Goal: Find specific page/section: Find specific page/section

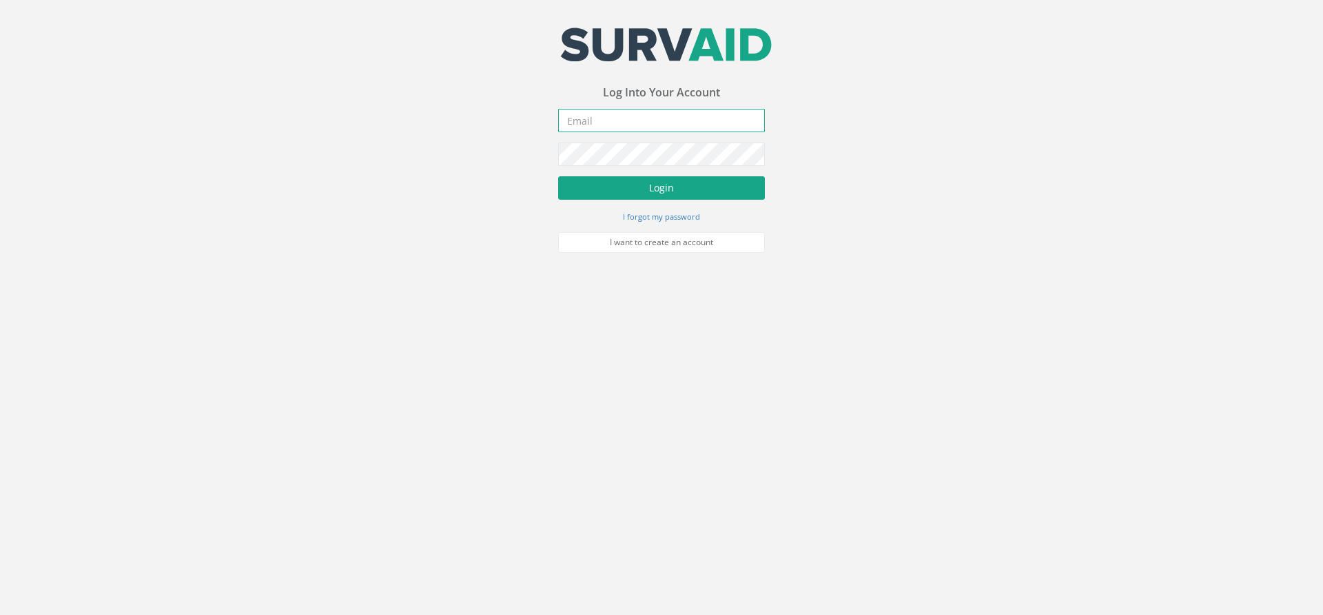
type input "[PERSON_NAME][EMAIL_ADDRESS][PERSON_NAME][DOMAIN_NAME]"
click at [676, 196] on button "Login" at bounding box center [661, 187] width 207 height 23
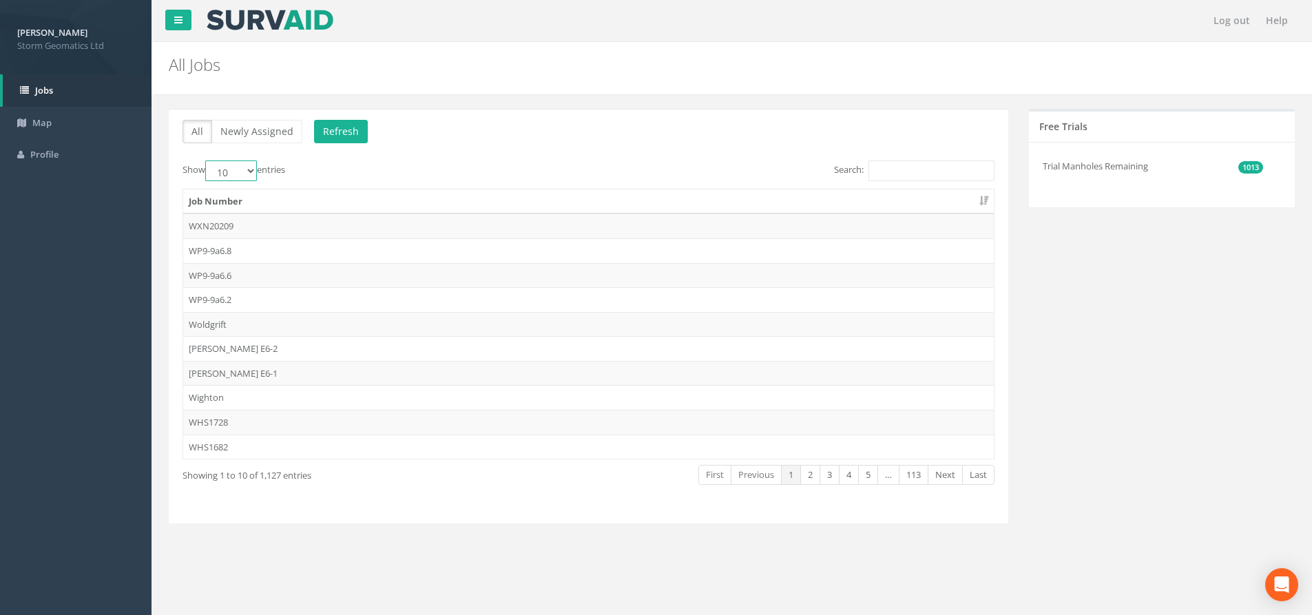
click at [251, 173] on select "10 25 50 100" at bounding box center [231, 171] width 52 height 21
select select "100"
click at [207, 161] on select "10 25 50 100" at bounding box center [231, 171] width 52 height 21
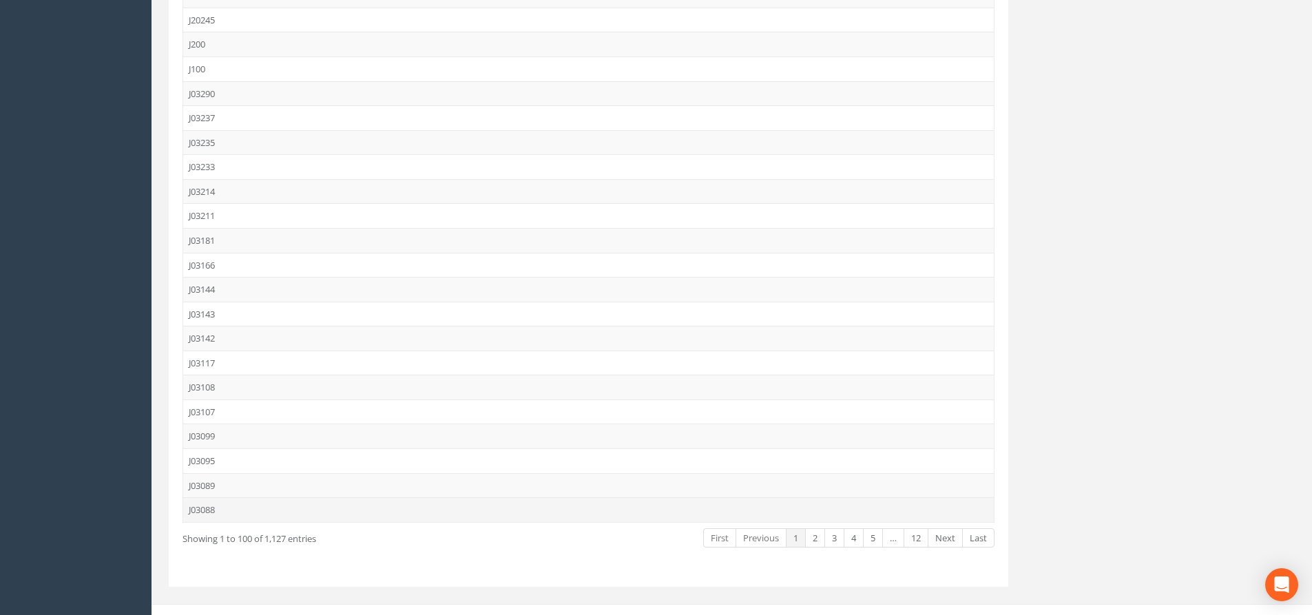
scroll to position [2158, 0]
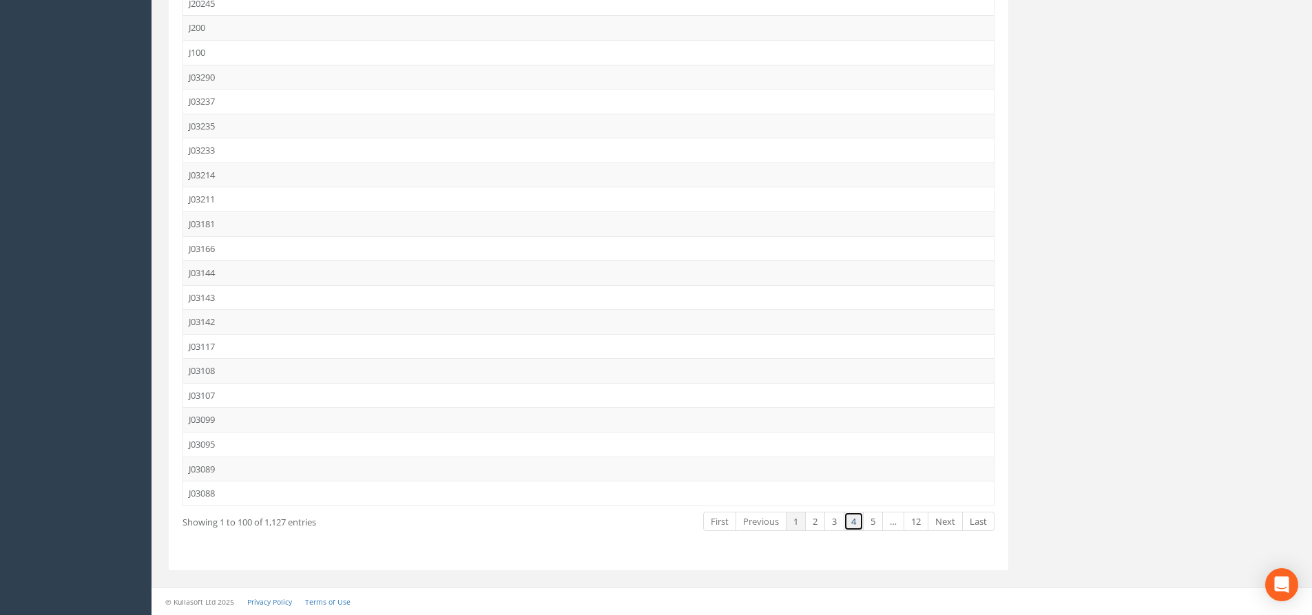
click at [856, 520] on link "4" at bounding box center [854, 522] width 20 height 20
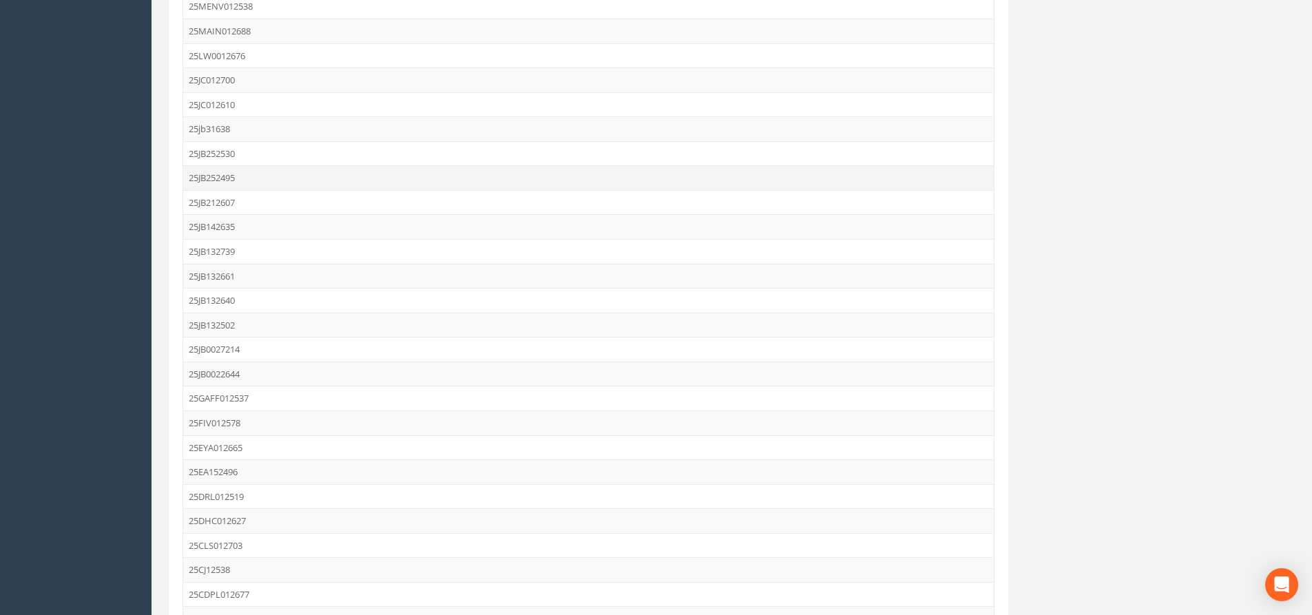
scroll to position [1952, 0]
click at [267, 231] on td "25JB142635" at bounding box center [588, 234] width 811 height 25
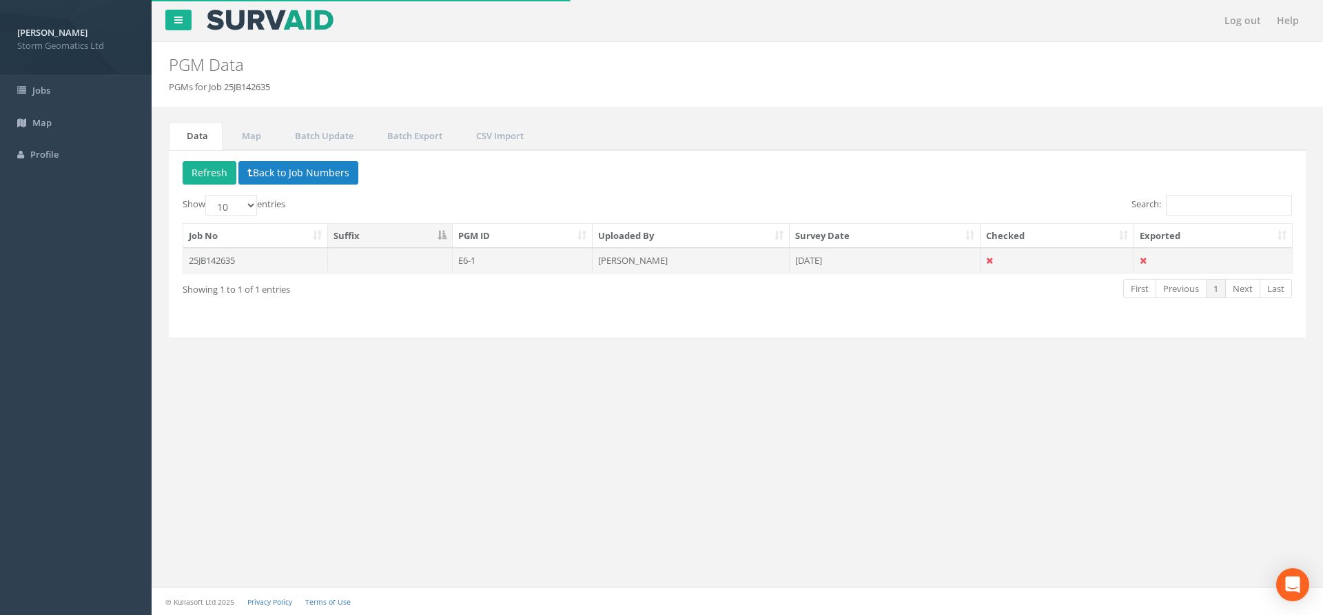
click at [699, 264] on td "[PERSON_NAME]" at bounding box center [690, 260] width 197 height 25
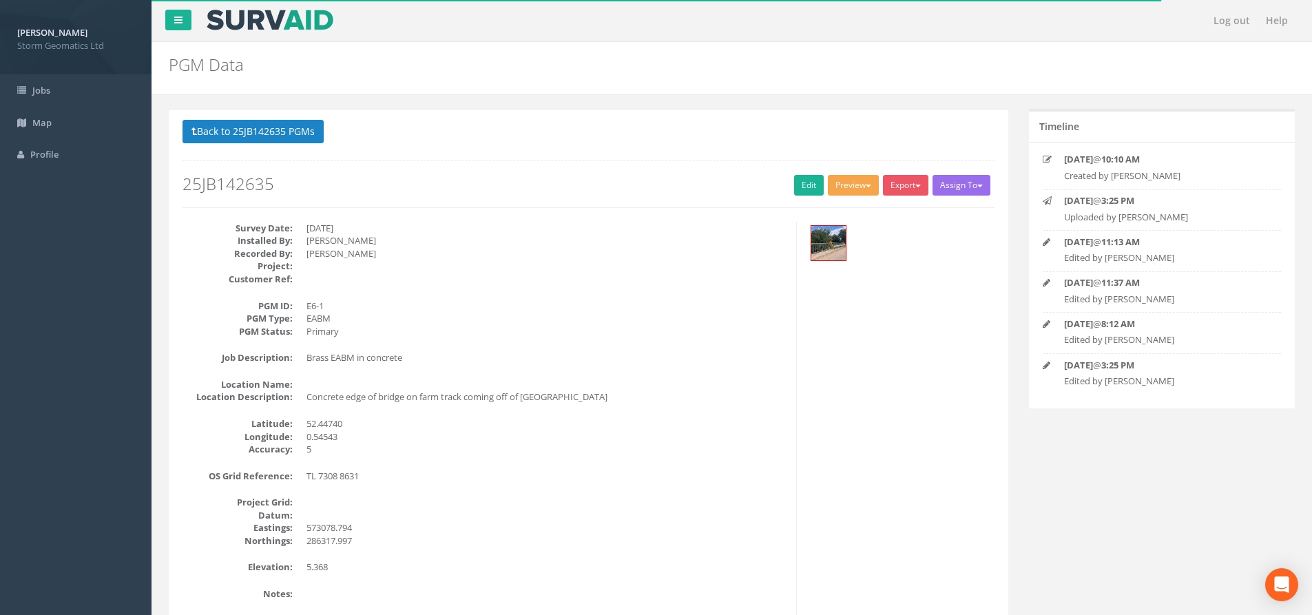
click at [856, 191] on button "Preview" at bounding box center [853, 185] width 51 height 21
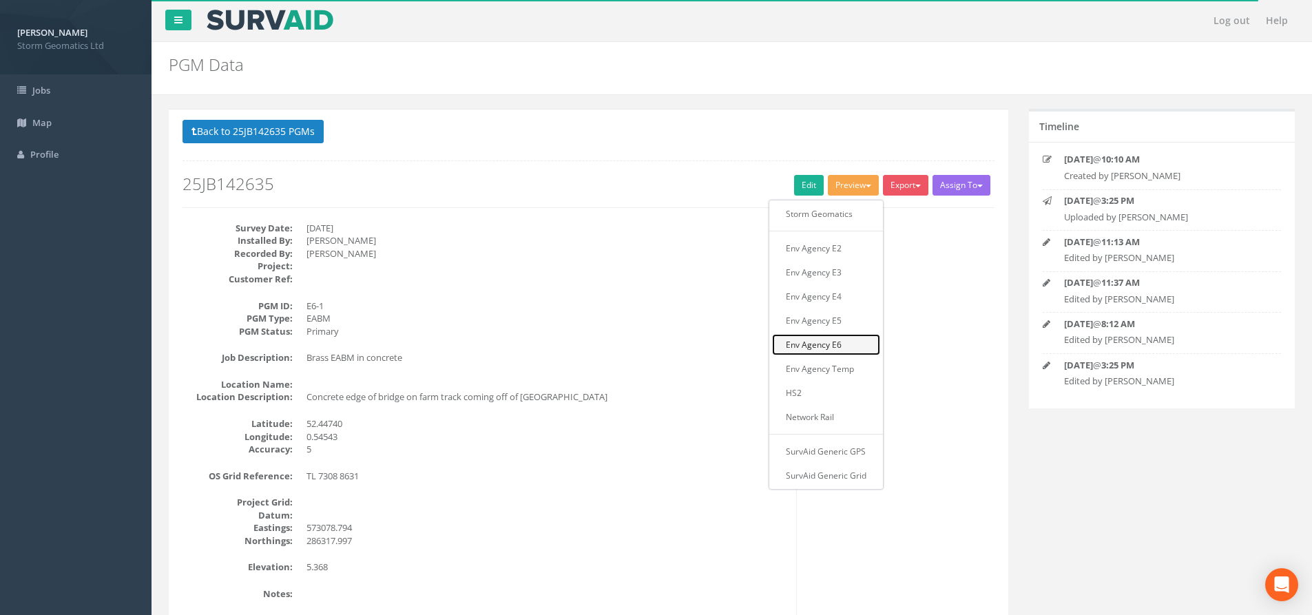
click at [847, 340] on link "Env Agency E6" at bounding box center [826, 344] width 108 height 21
